Goal: Information Seeking & Learning: Check status

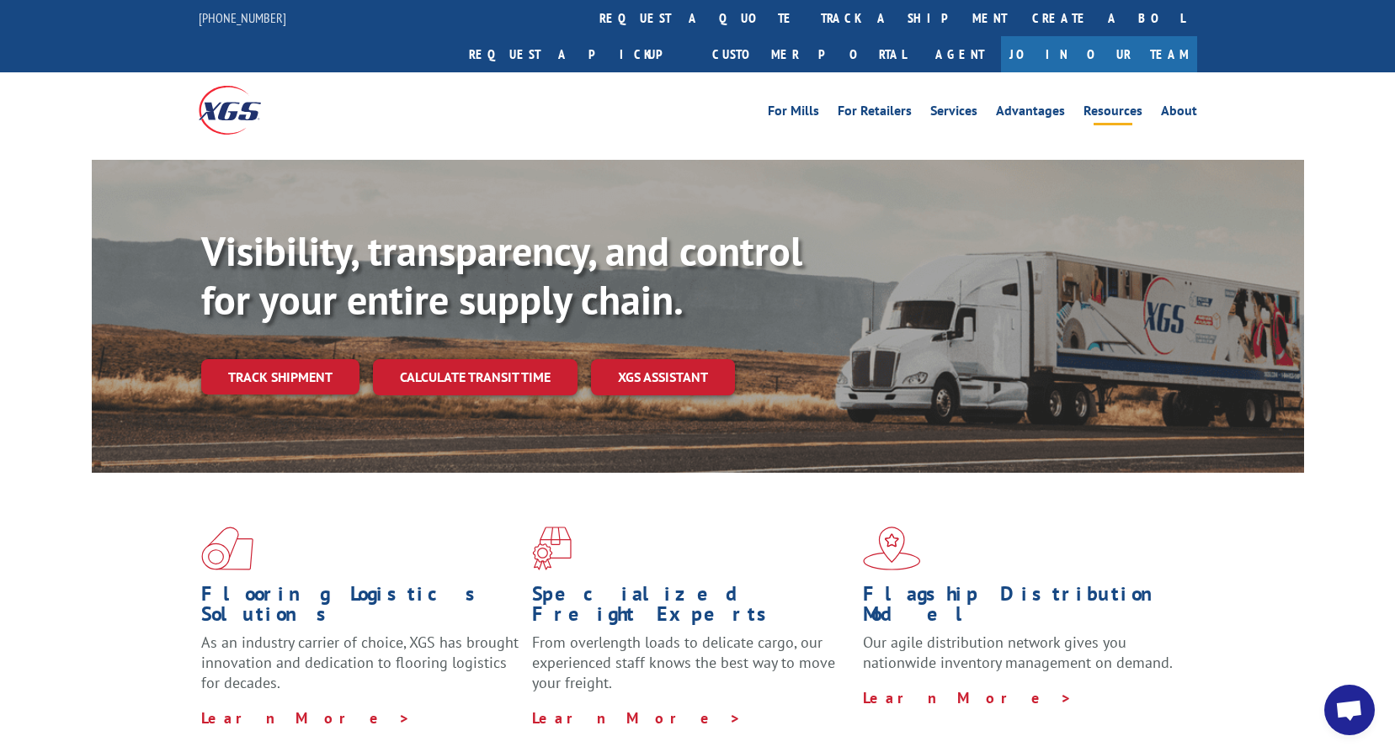
click at [1130, 104] on link "Resources" at bounding box center [1112, 113] width 59 height 19
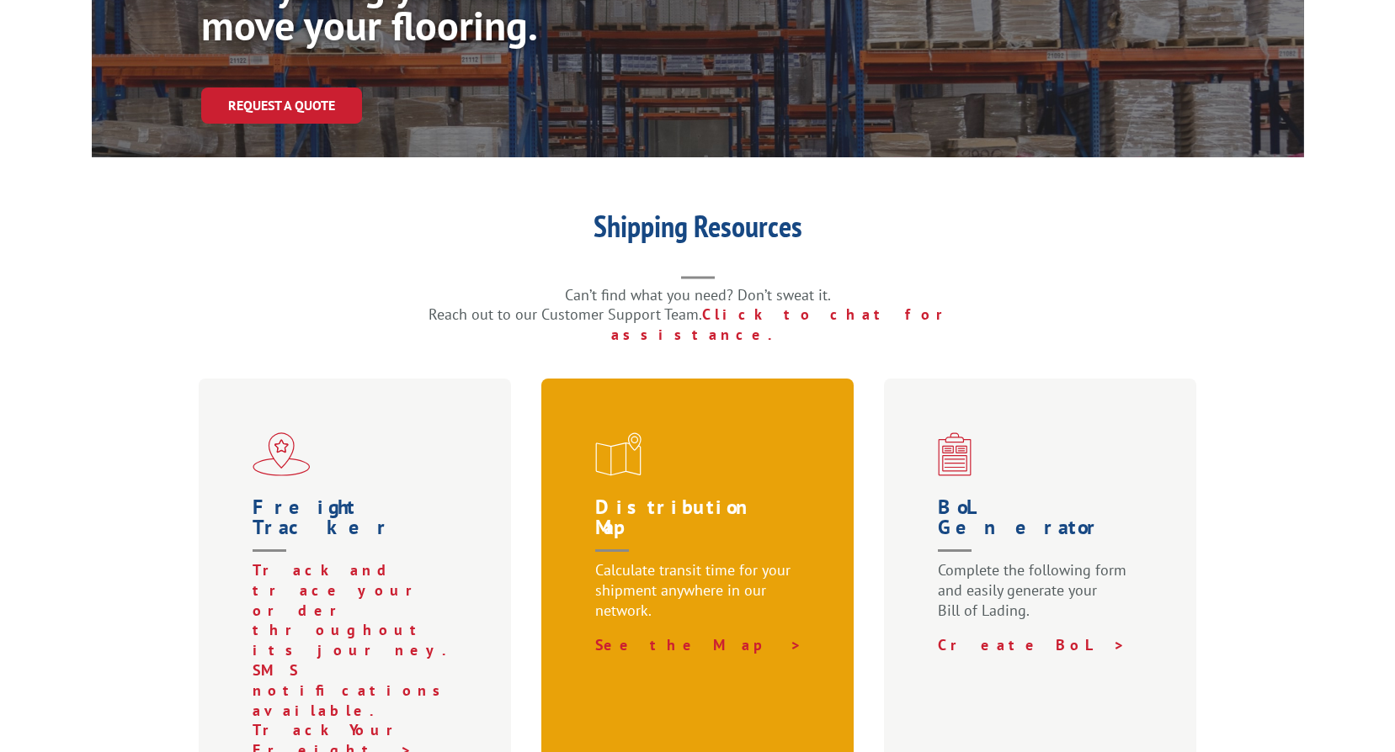
scroll to position [253, 0]
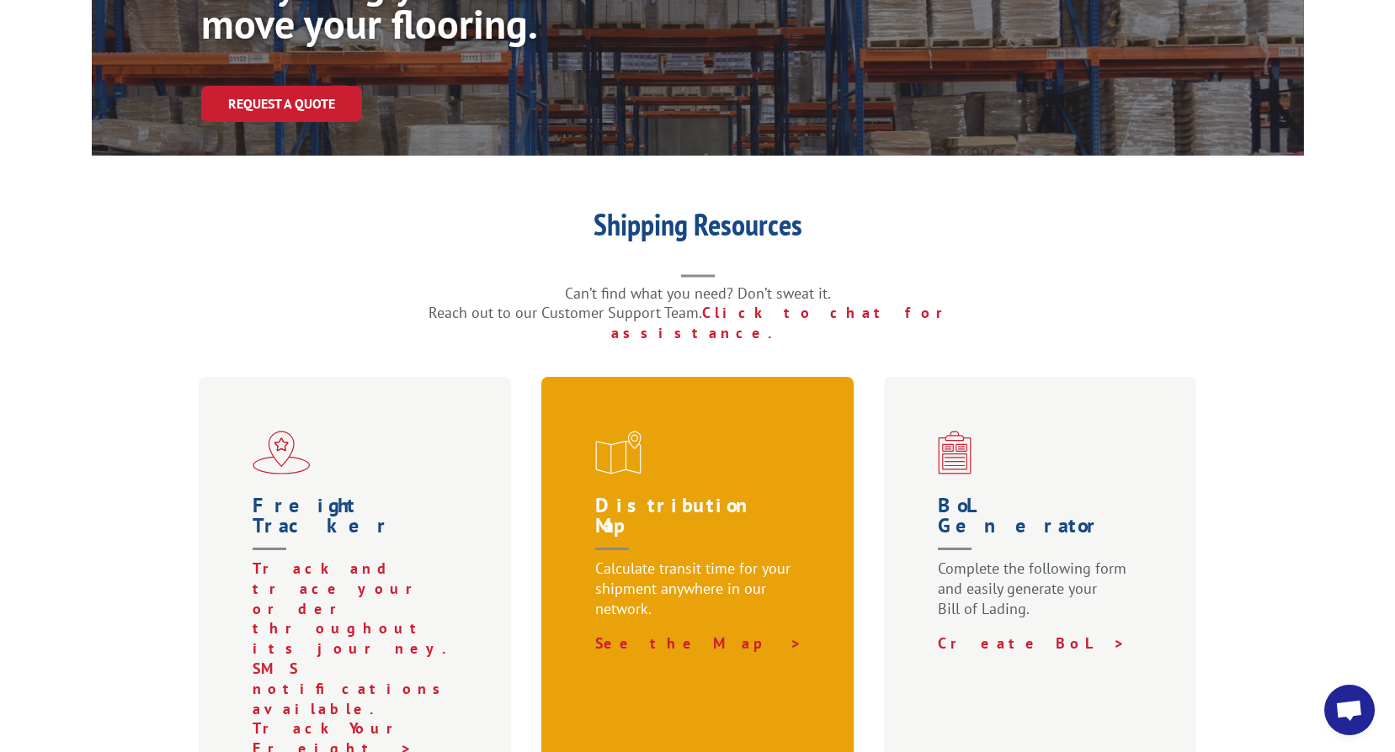
click at [720, 431] on span at bounding box center [701, 453] width 212 height 44
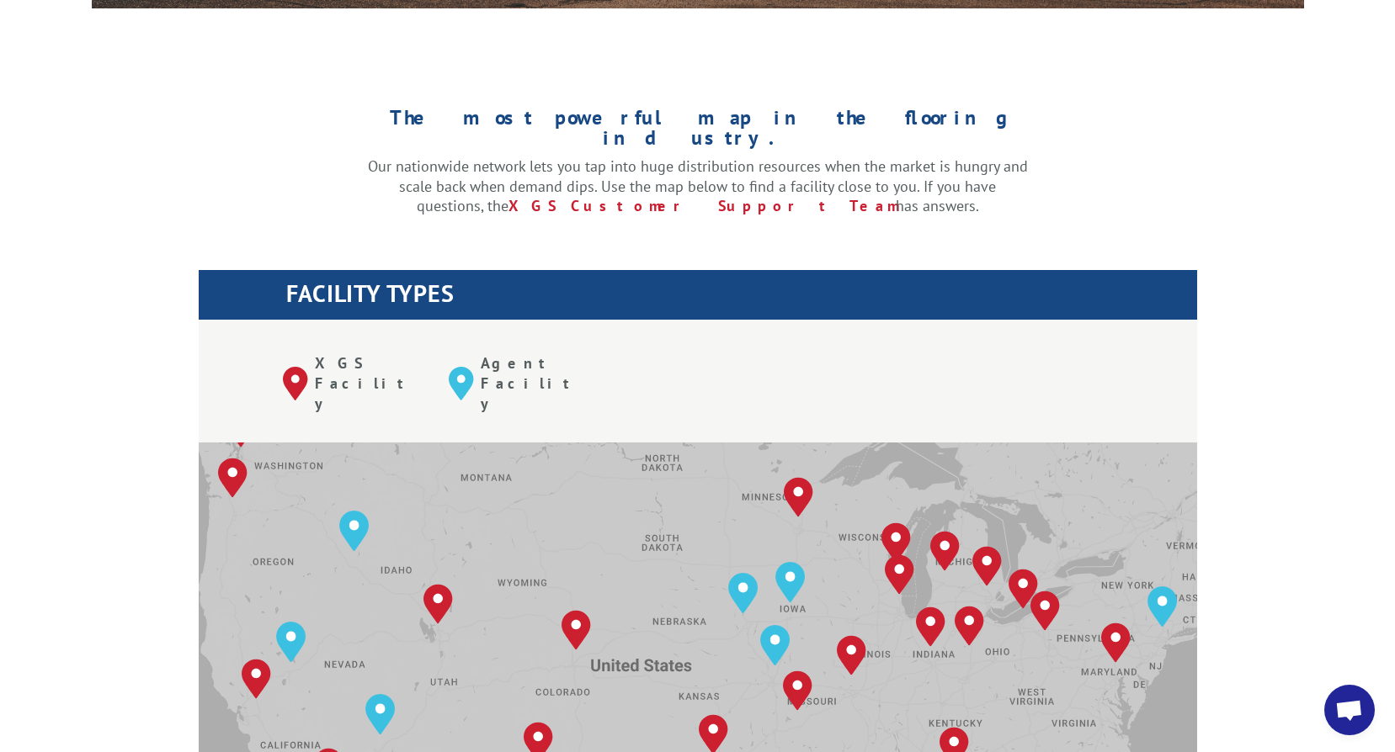
scroll to position [421, 0]
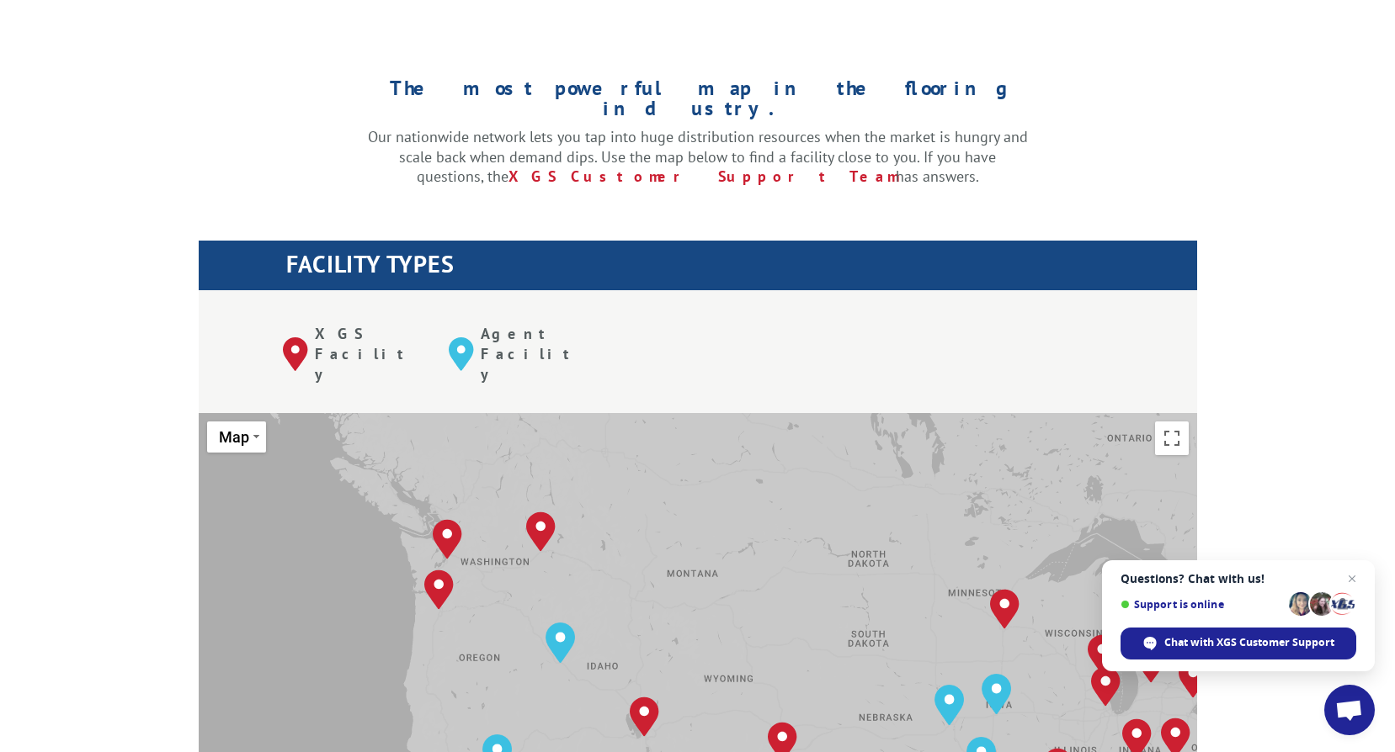
drag, startPoint x: 511, startPoint y: 449, endPoint x: 722, endPoint y: 577, distance: 246.6
click at [722, 577] on div "Albuquerque, NM Baltimore, MD Boise, ID Chicago, IL Chino, CA Cleveland, OH Dal…" at bounding box center [698, 690] width 998 height 554
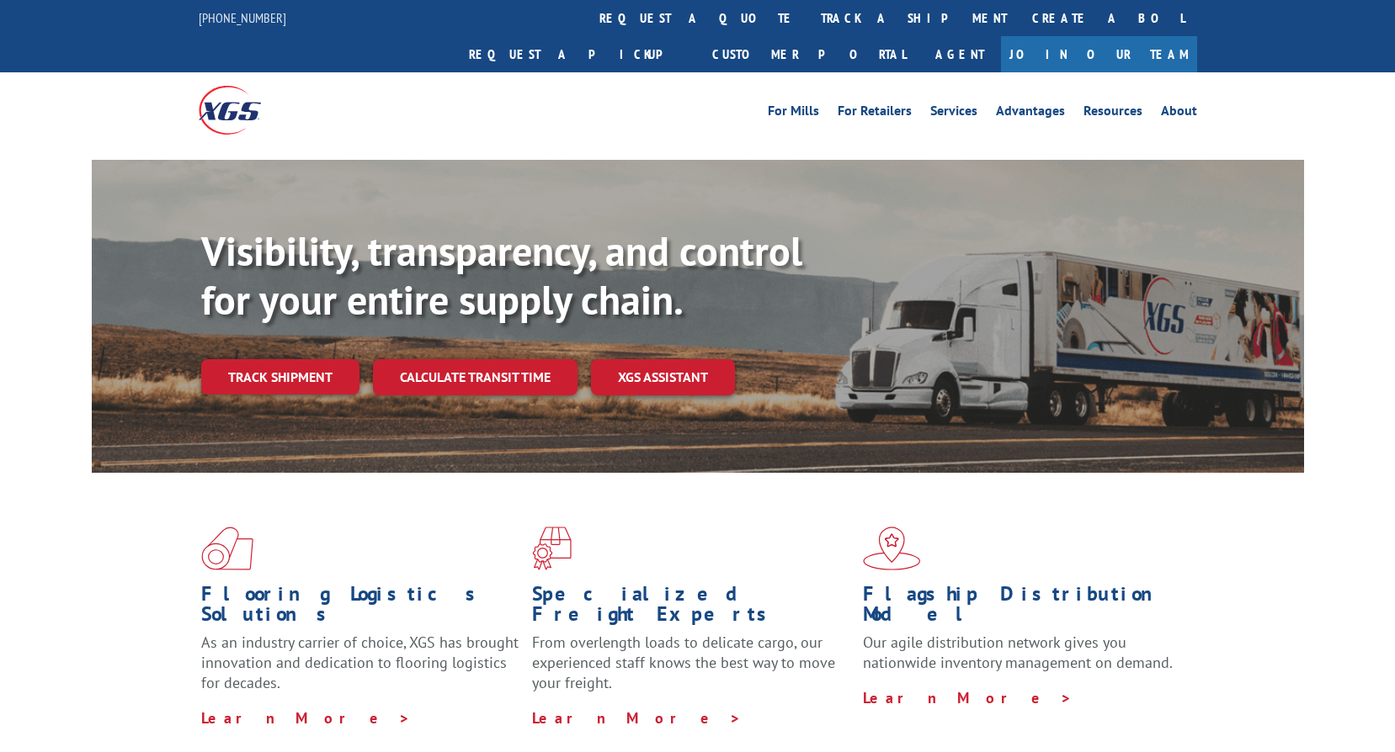
click at [808, 19] on link "track a shipment" at bounding box center [913, 18] width 211 height 36
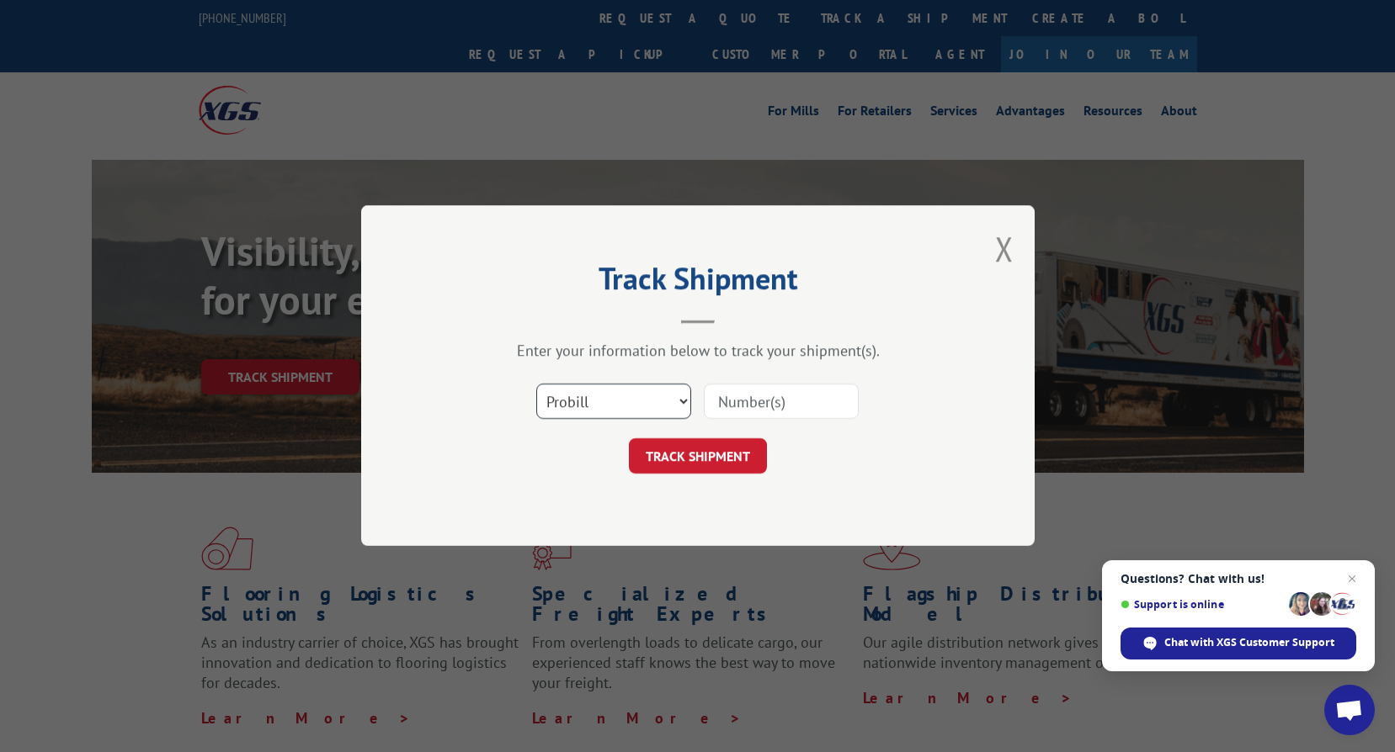
click at [611, 415] on select "Select category... Probill BOL PO" at bounding box center [613, 402] width 155 height 35
select select "bol"
click at [536, 385] on select "Select category... Probill BOL PO" at bounding box center [613, 402] width 155 height 35
drag, startPoint x: 822, startPoint y: 401, endPoint x: 721, endPoint y: 422, distance: 103.0
click at [822, 401] on input at bounding box center [781, 402] width 155 height 35
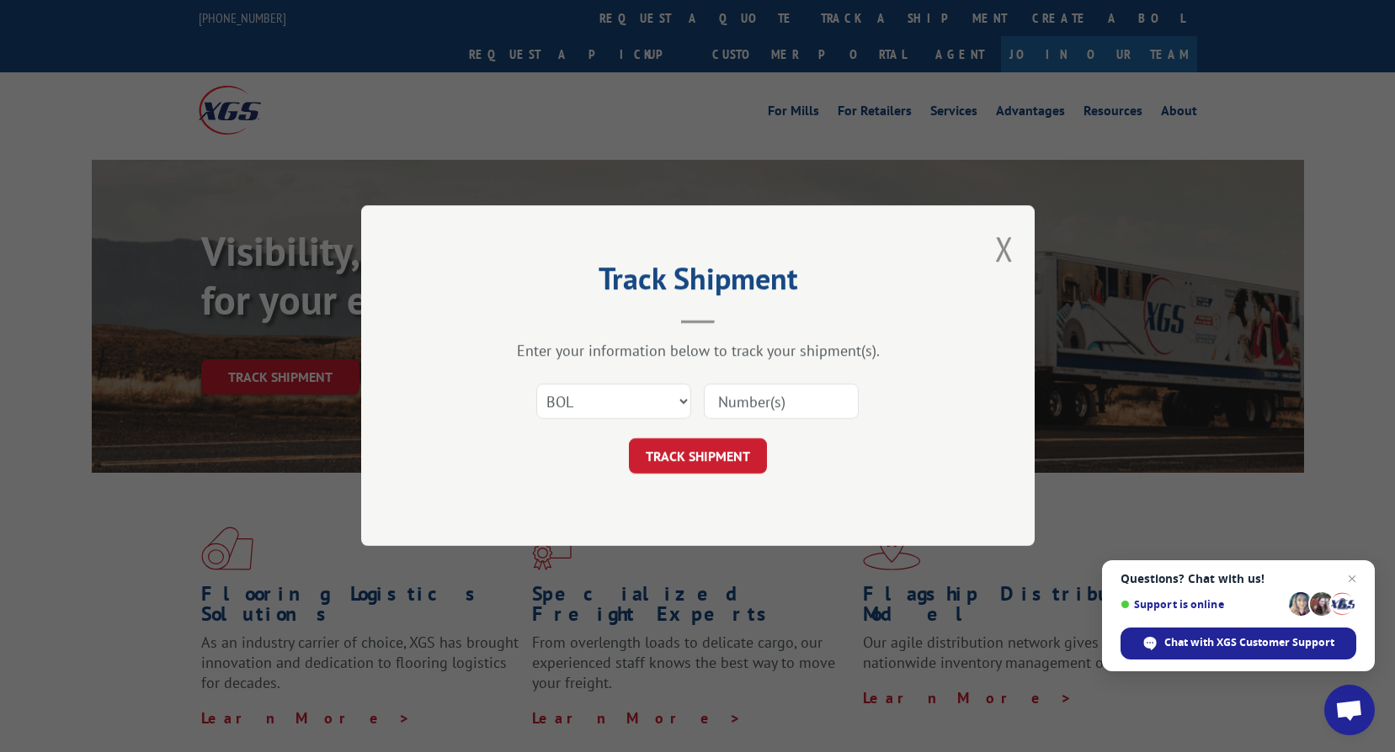
paste input "2870635"
type input "2870635"
click at [694, 459] on button "TRACK SHIPMENT" at bounding box center [698, 456] width 138 height 35
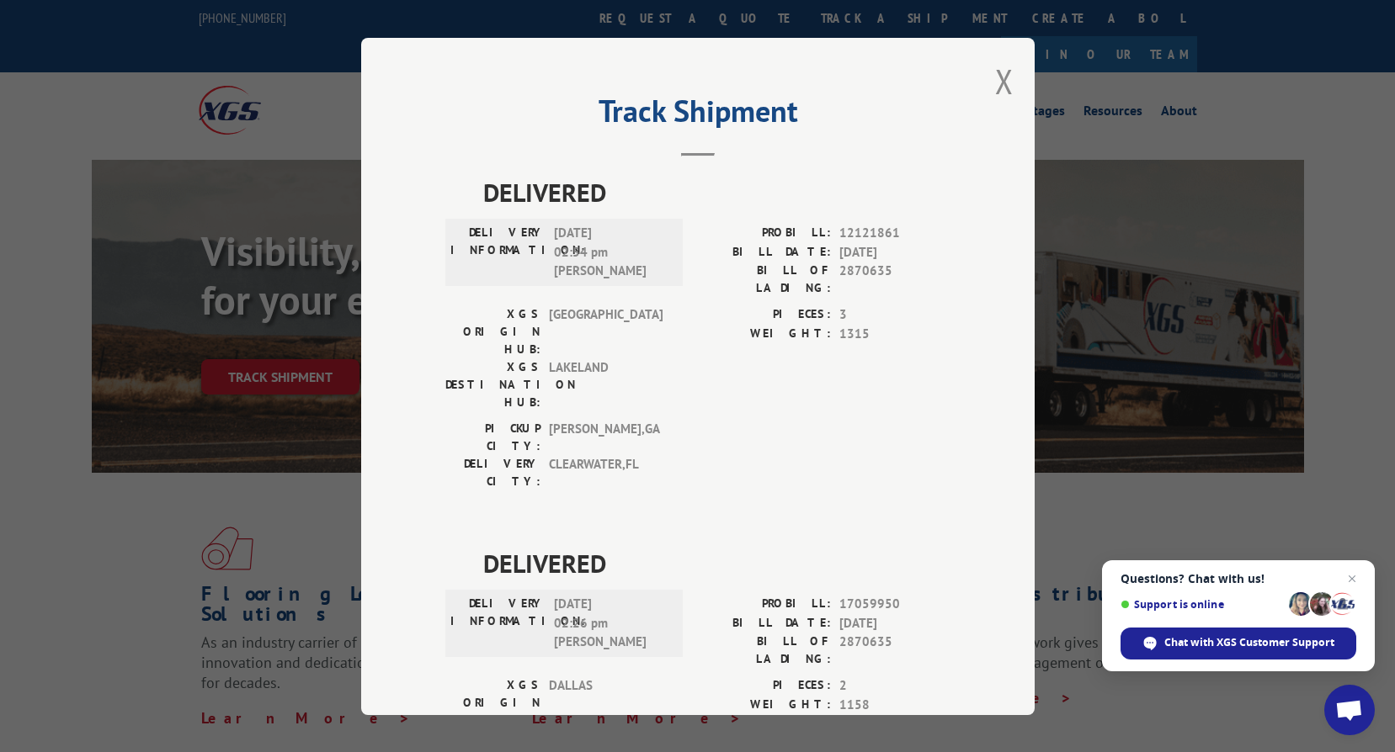
scroll to position [505, 0]
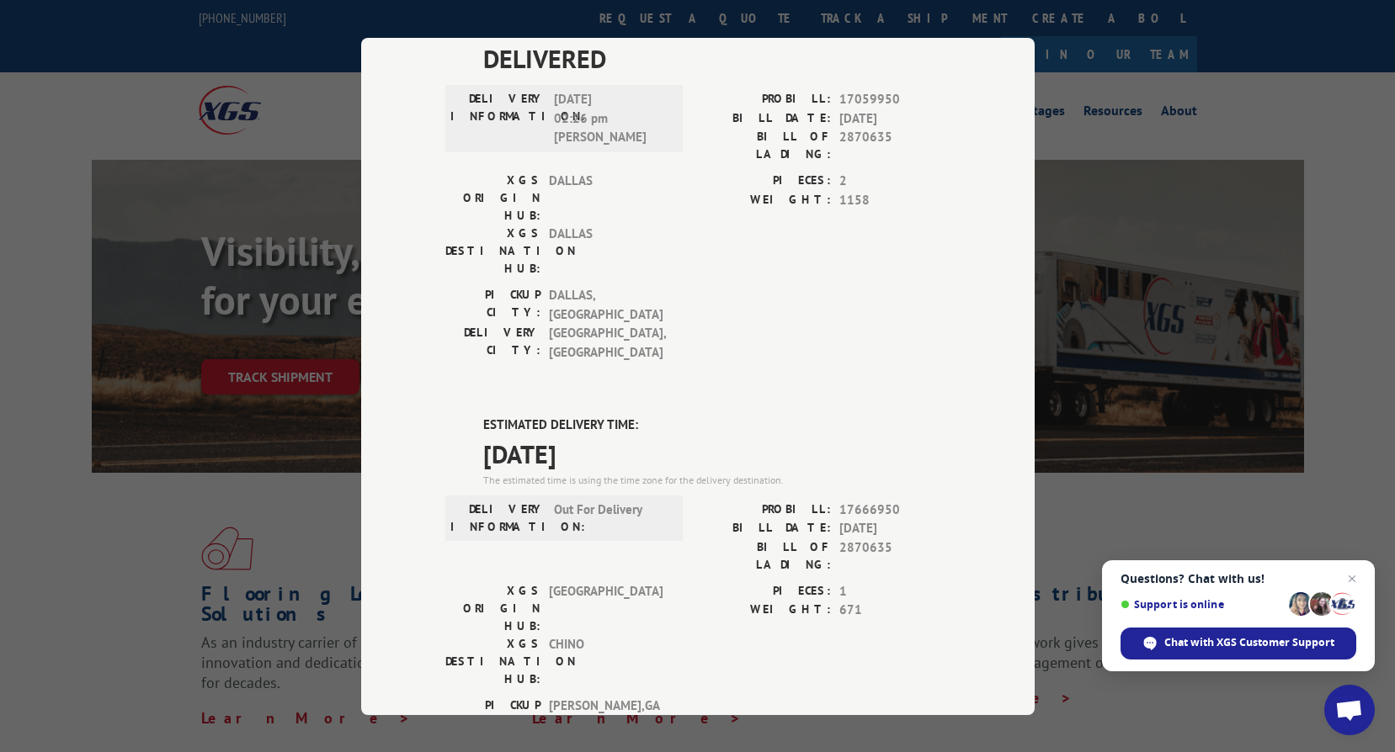
drag, startPoint x: 671, startPoint y: 263, endPoint x: 804, endPoint y: 162, distance: 167.0
click at [671, 434] on span "10/06/2025" at bounding box center [716, 453] width 467 height 38
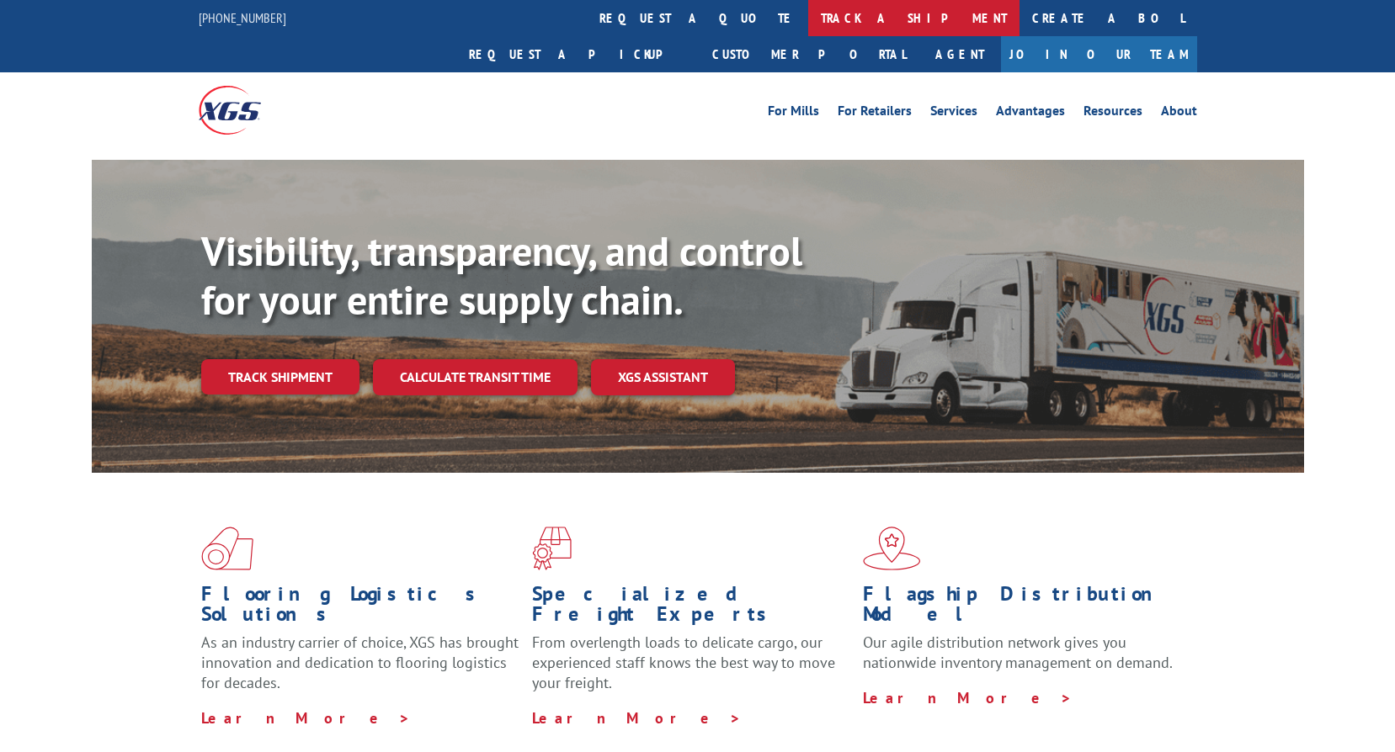
click at [808, 19] on link "track a shipment" at bounding box center [913, 18] width 211 height 36
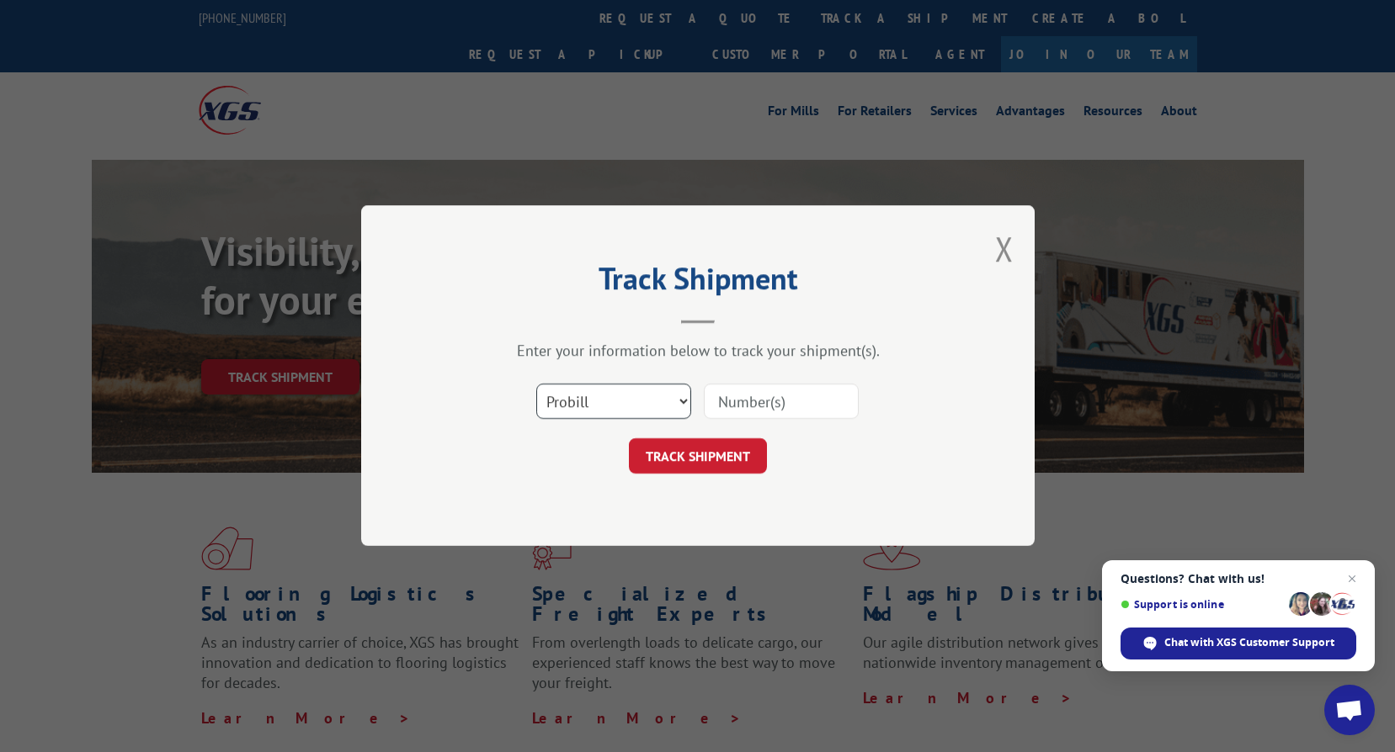
drag, startPoint x: 659, startPoint y: 397, endPoint x: 657, endPoint y: 421, distance: 23.6
click at [659, 397] on select "Select category... Probill BOL PO" at bounding box center [613, 402] width 155 height 35
select select "bol"
click at [536, 385] on select "Select category... Probill BOL PO" at bounding box center [613, 402] width 155 height 35
click at [769, 386] on input at bounding box center [781, 402] width 155 height 35
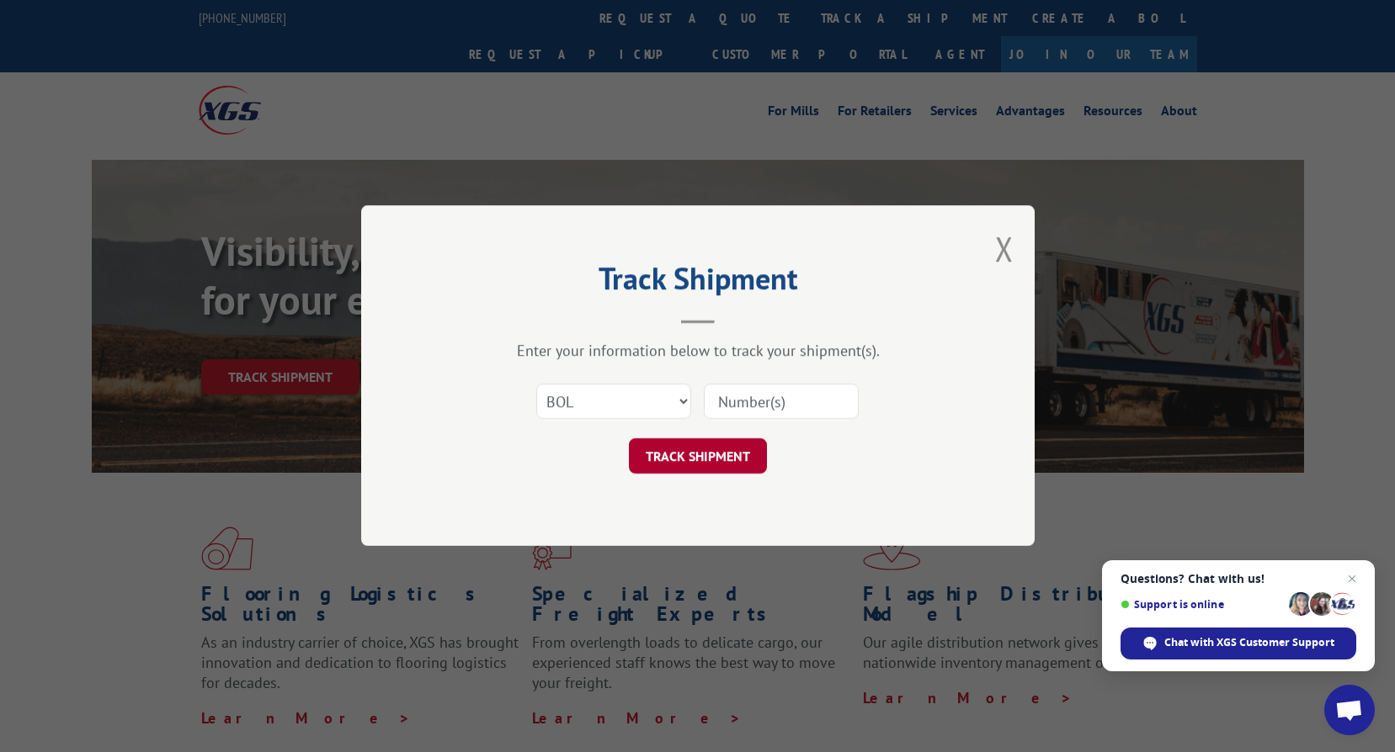
paste input "2870312"
type input "2870312"
click at [691, 460] on button "TRACK SHIPMENT" at bounding box center [698, 456] width 138 height 35
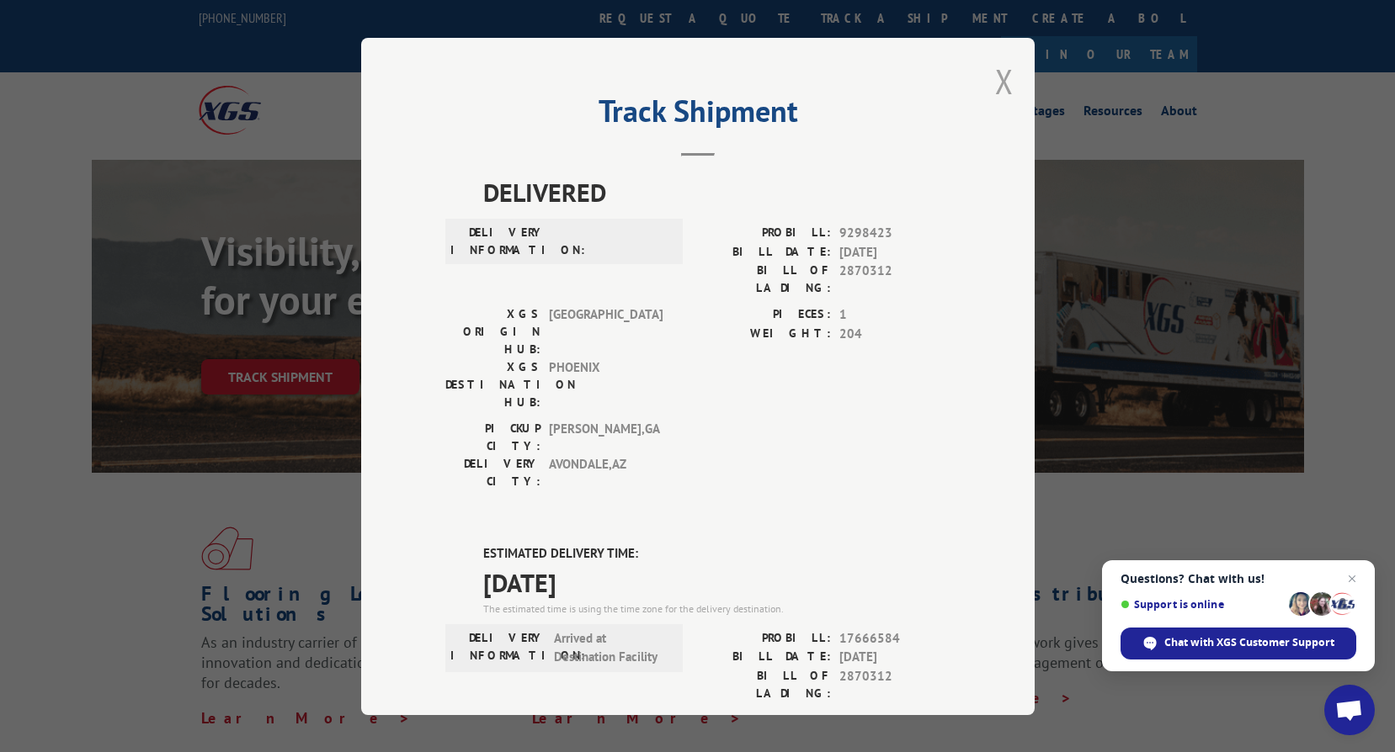
click at [1002, 76] on button "Close modal" at bounding box center [1004, 81] width 19 height 45
